Goal: Check status: Check status

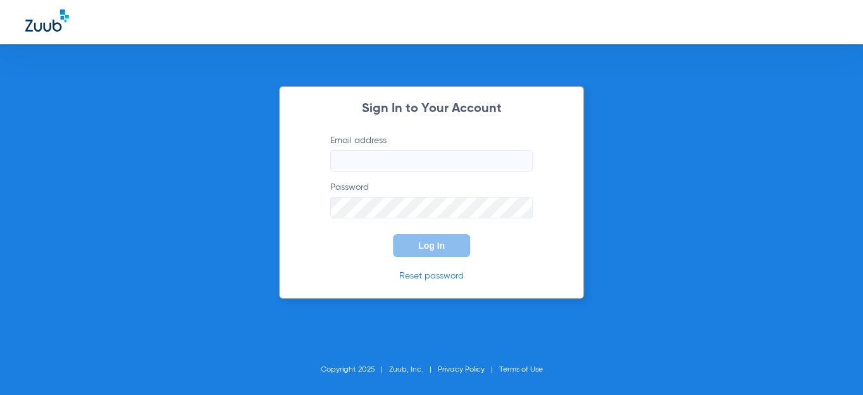
type input "[EMAIL_ADDRESS][DOMAIN_NAME]"
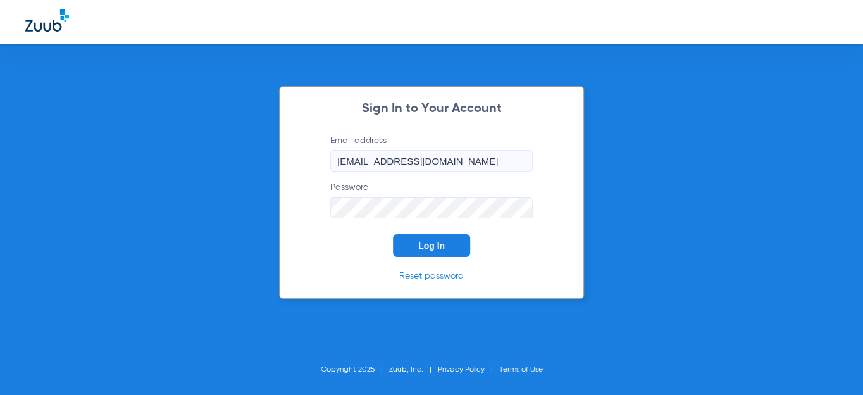
click at [444, 234] on button "Log In" at bounding box center [431, 245] width 77 height 23
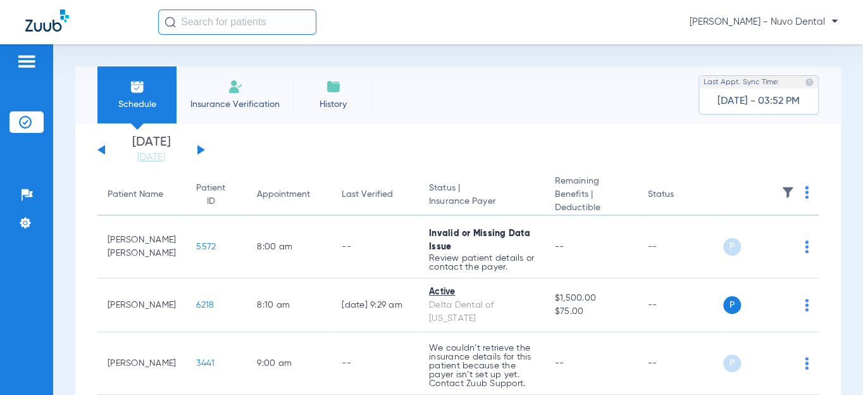
click at [232, 16] on input "text" at bounding box center [237, 21] width 158 height 25
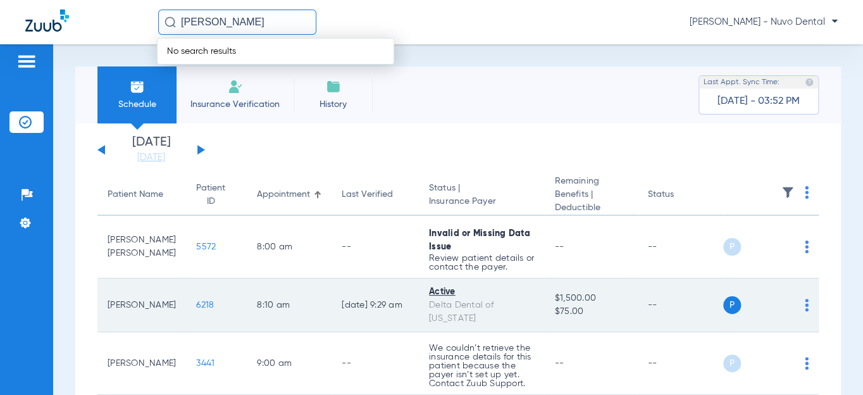
scroll to position [172, 0]
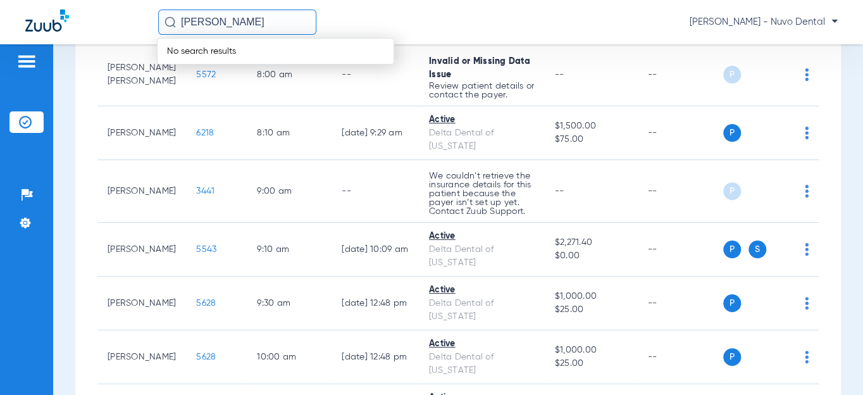
type input "[PERSON_NAME]"
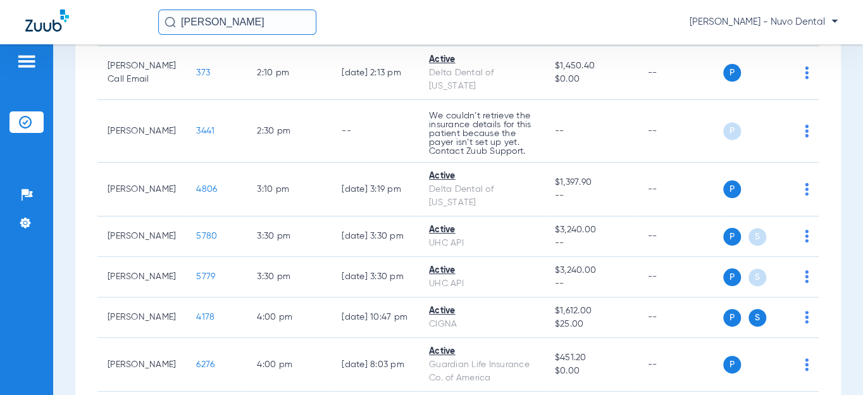
scroll to position [920, 0]
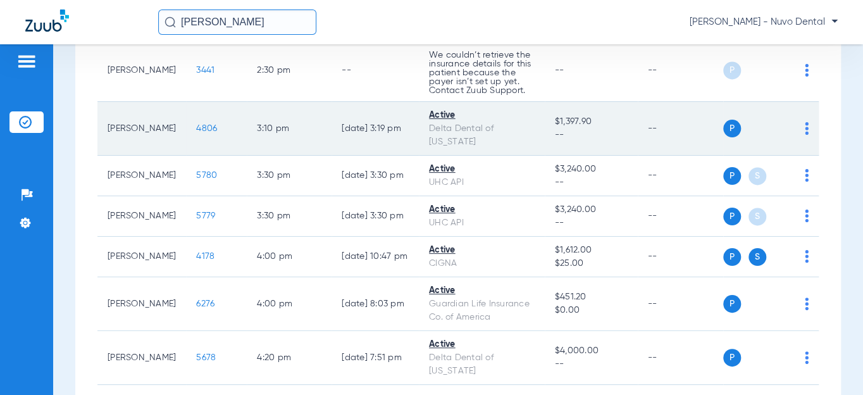
click at [196, 133] on span "4806" at bounding box center [206, 128] width 21 height 9
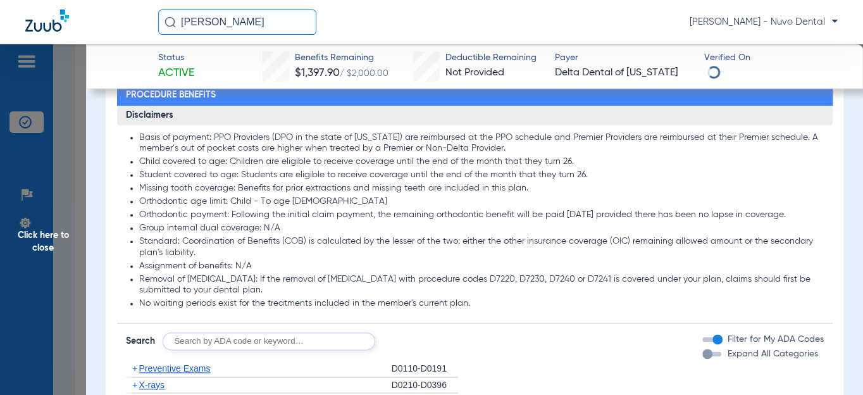
scroll to position [689, 0]
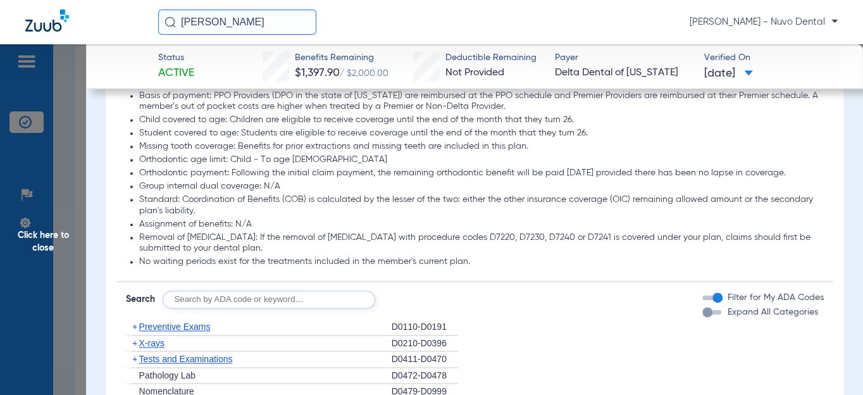
click at [236, 308] on input "text" at bounding box center [269, 299] width 213 height 18
type input "d9944"
click button "Search" at bounding box center [422, 299] width 50 height 18
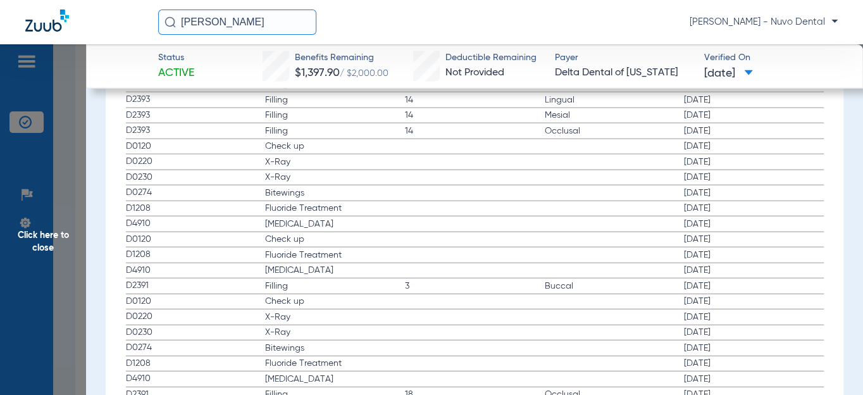
scroll to position [1188, 0]
